Goal: Check status: Verify the current state of an ongoing process or item

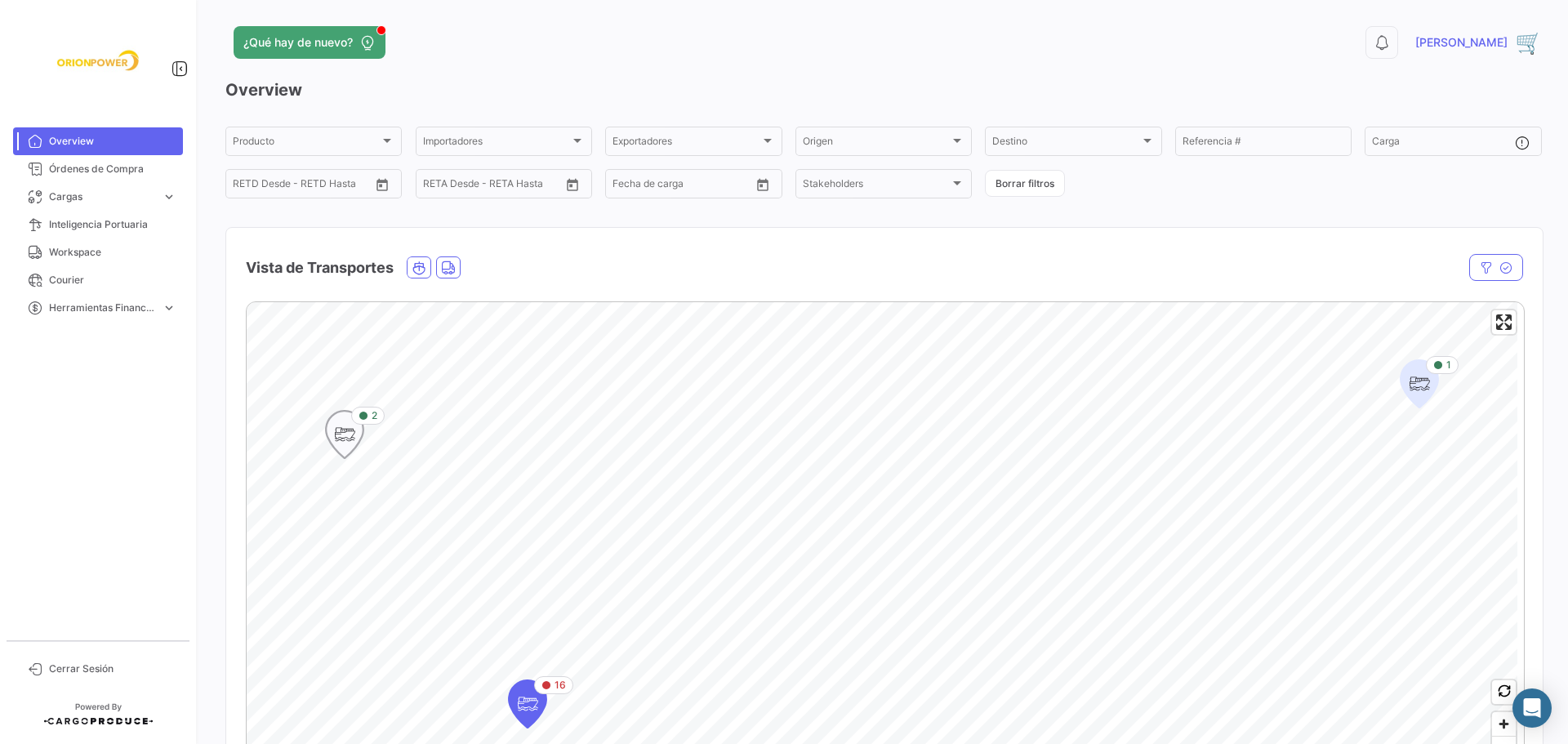
click at [349, 429] on icon "Map marker" at bounding box center [345, 434] width 23 height 35
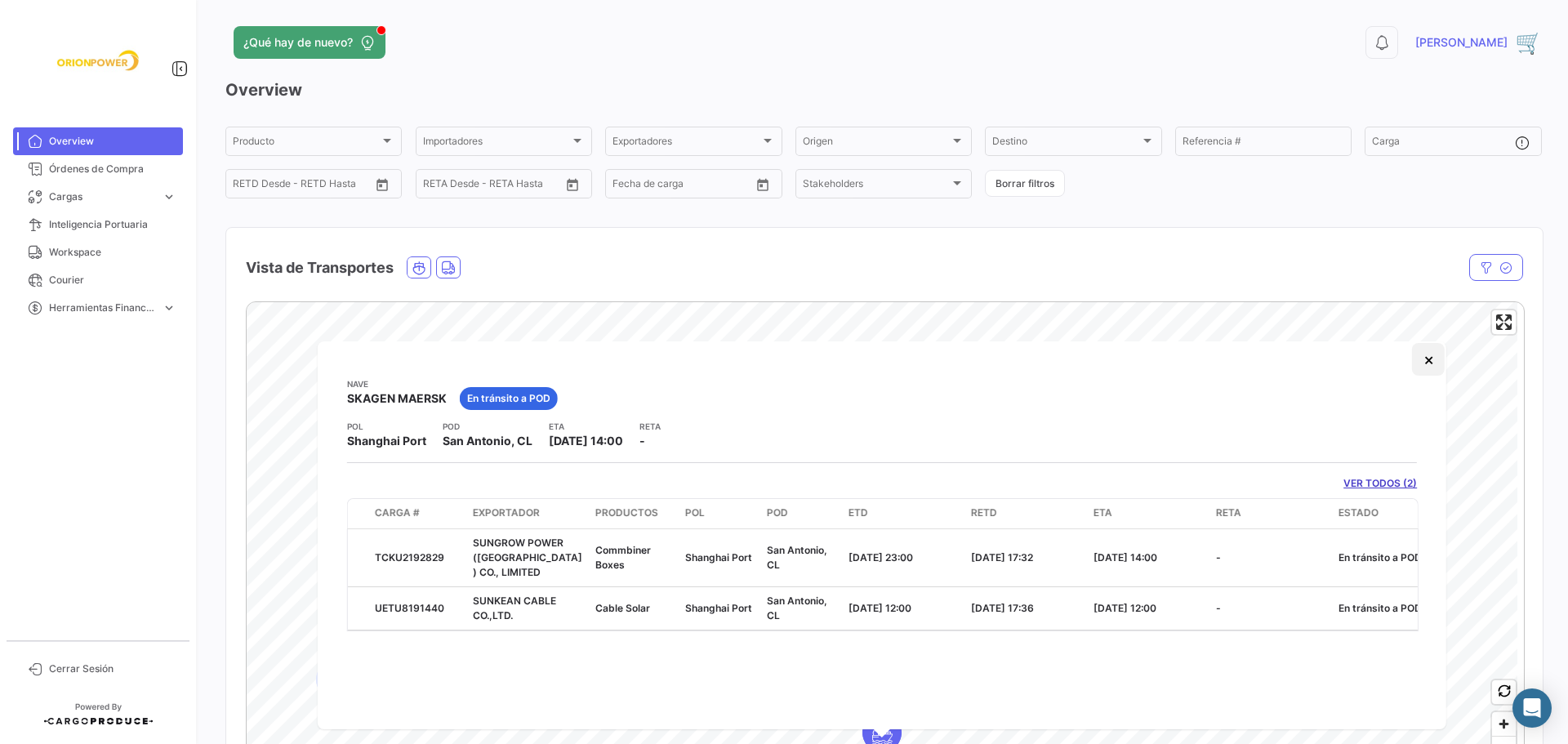
click at [1432, 357] on button "×" at bounding box center [1427, 359] width 33 height 33
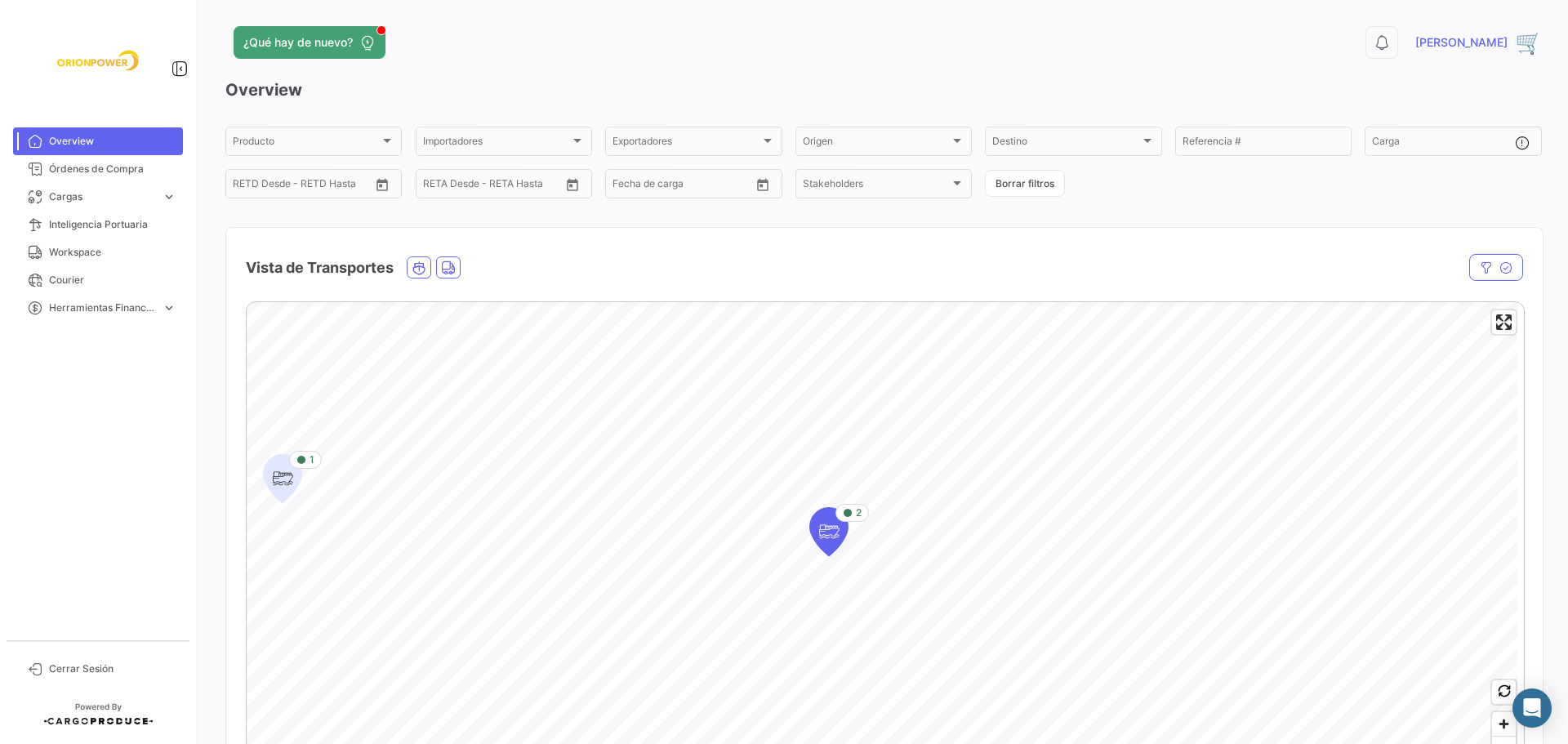
click at [1370, 275] on mat-card "Vista de Transportes En [PERSON_NAME] Estado [PERSON_NAME] [PERSON_NAME] Carga …" at bounding box center [884, 542] width 1318 height 631
click at [287, 489] on icon "Map marker" at bounding box center [283, 479] width 23 height 35
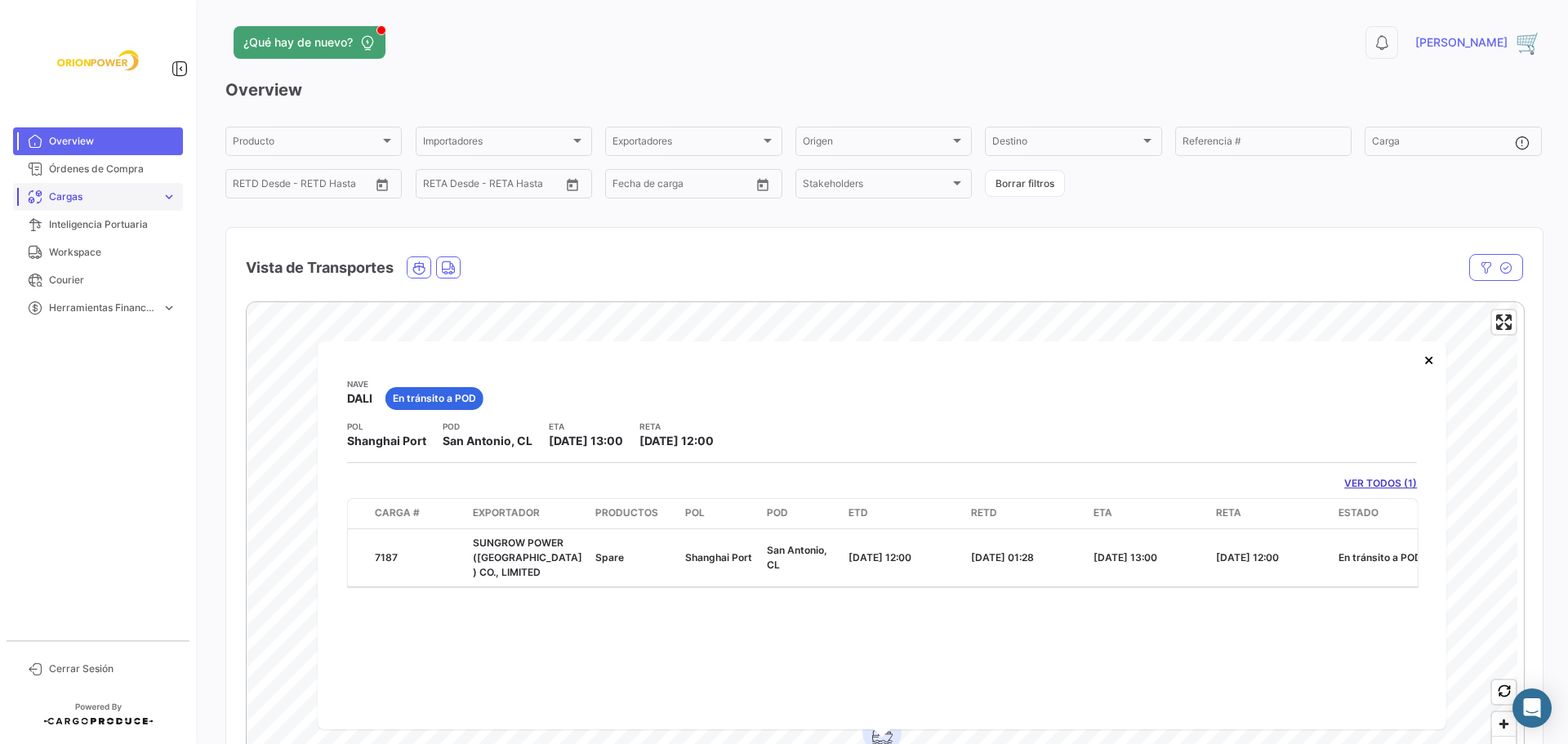
click at [65, 204] on link "Cargas expand_more" at bounding box center [98, 196] width 170 height 27
click at [63, 168] on span "Órdenes de Compra" at bounding box center [112, 169] width 127 height 15
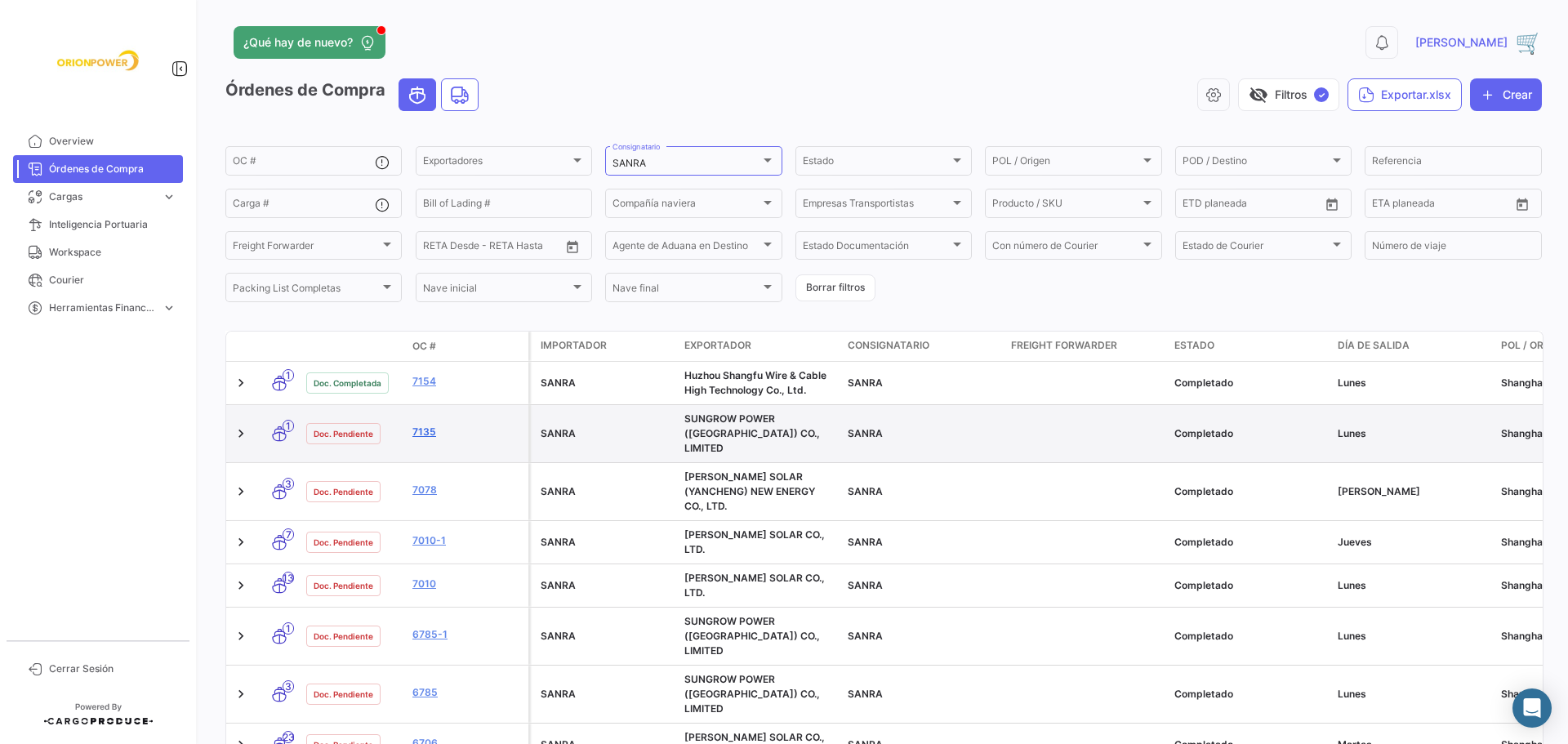
click at [427, 426] on link "7135" at bounding box center [467, 432] width 110 height 15
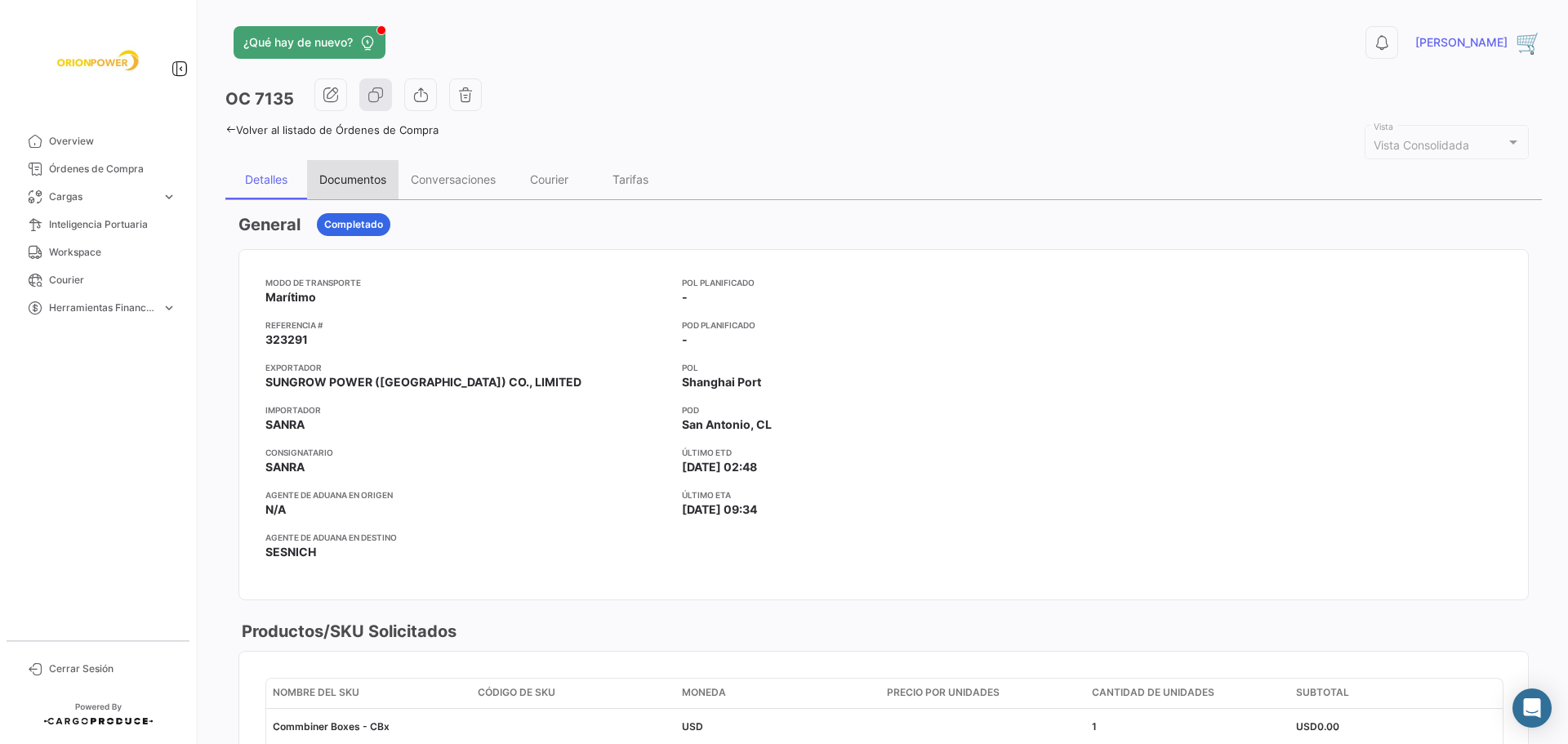
click at [363, 184] on div "Documentos" at bounding box center [353, 180] width 67 height 14
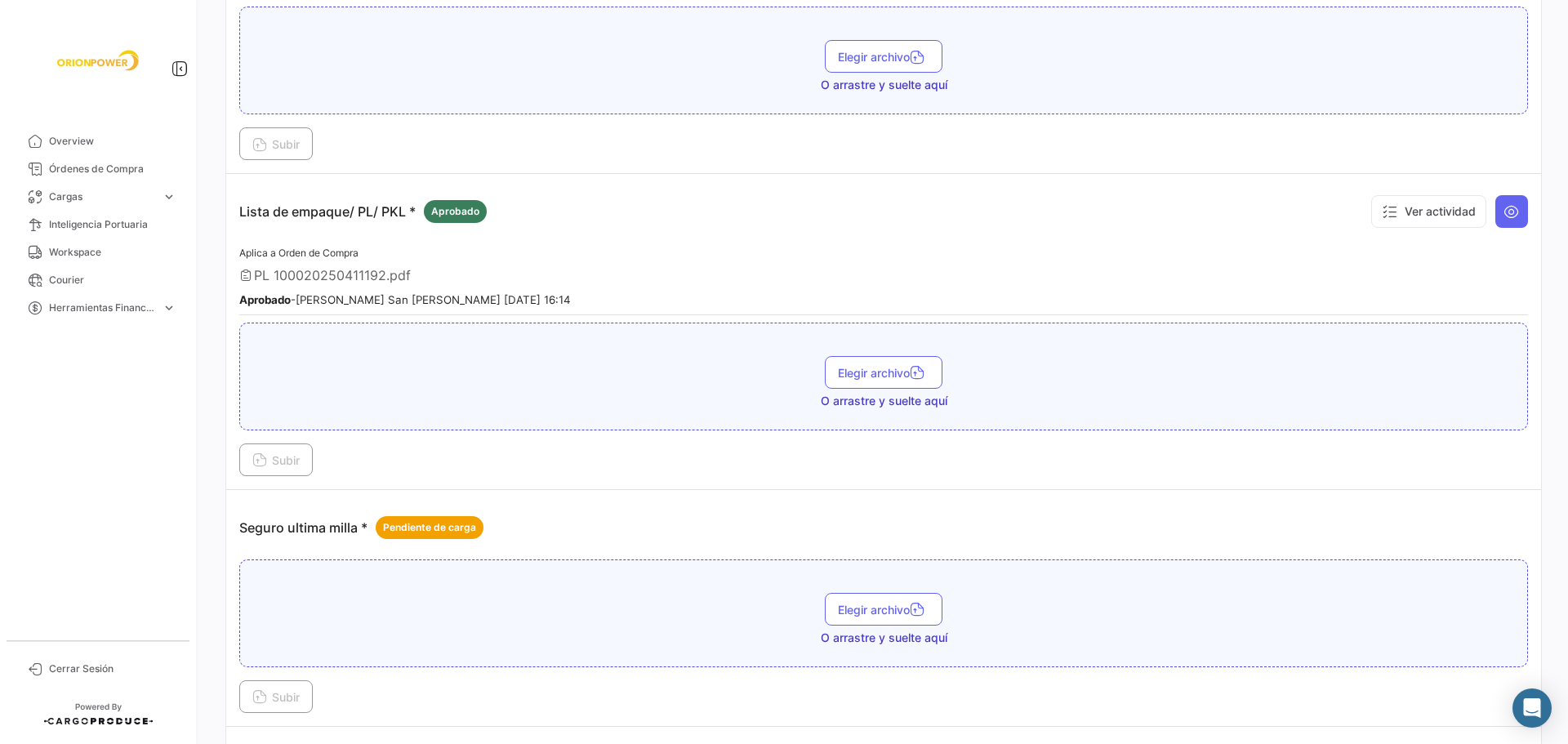
scroll to position [2212, 0]
